Goal: Information Seeking & Learning: Learn about a topic

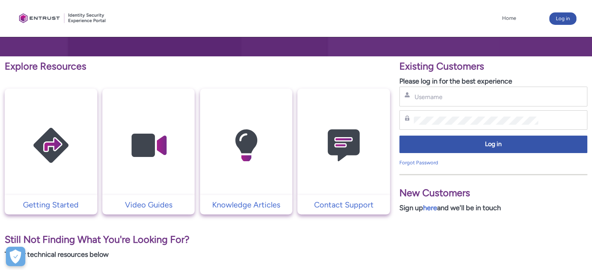
click at [341, 138] on img at bounding box center [344, 146] width 74 height 84
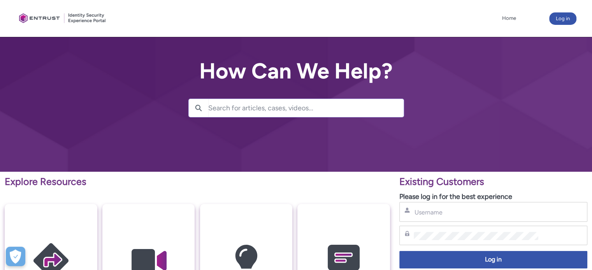
drag, startPoint x: 127, startPoint y: 0, endPoint x: 281, endPoint y: 24, distance: 155.5
click at [281, 24] on nav "Home More" at bounding box center [321, 18] width 393 height 12
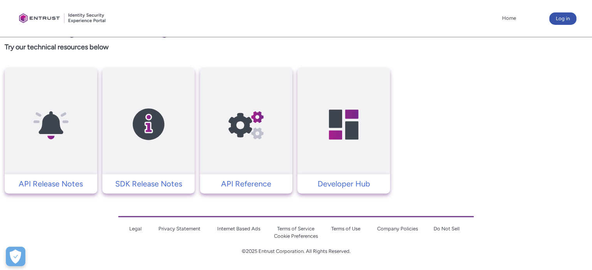
scroll to position [116, 0]
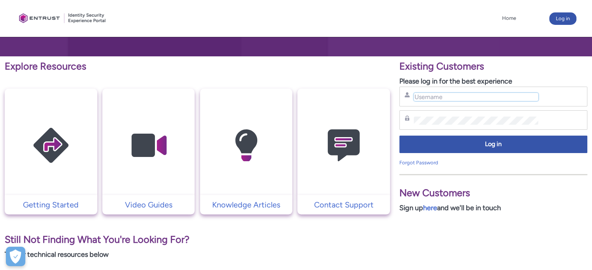
click at [421, 95] on input "Username" at bounding box center [476, 97] width 125 height 8
click at [154, 167] on img at bounding box center [149, 146] width 74 height 84
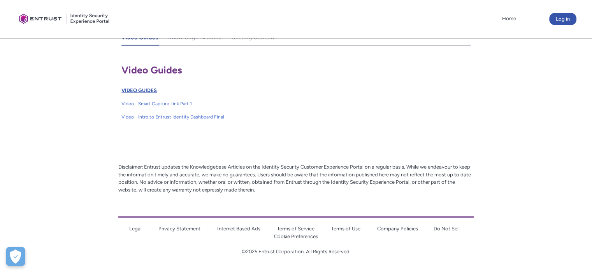
click at [149, 91] on link "VIDEO GUIDES" at bounding box center [138, 91] width 35 height 6
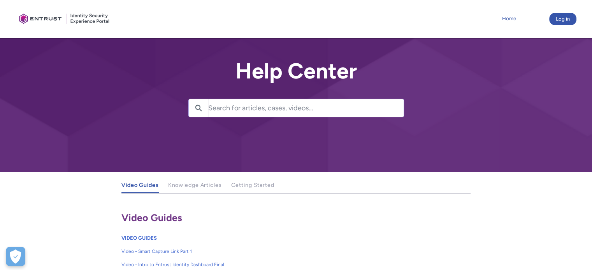
click at [511, 17] on link "Home" at bounding box center [509, 19] width 18 height 12
